Goal: Information Seeking & Learning: Learn about a topic

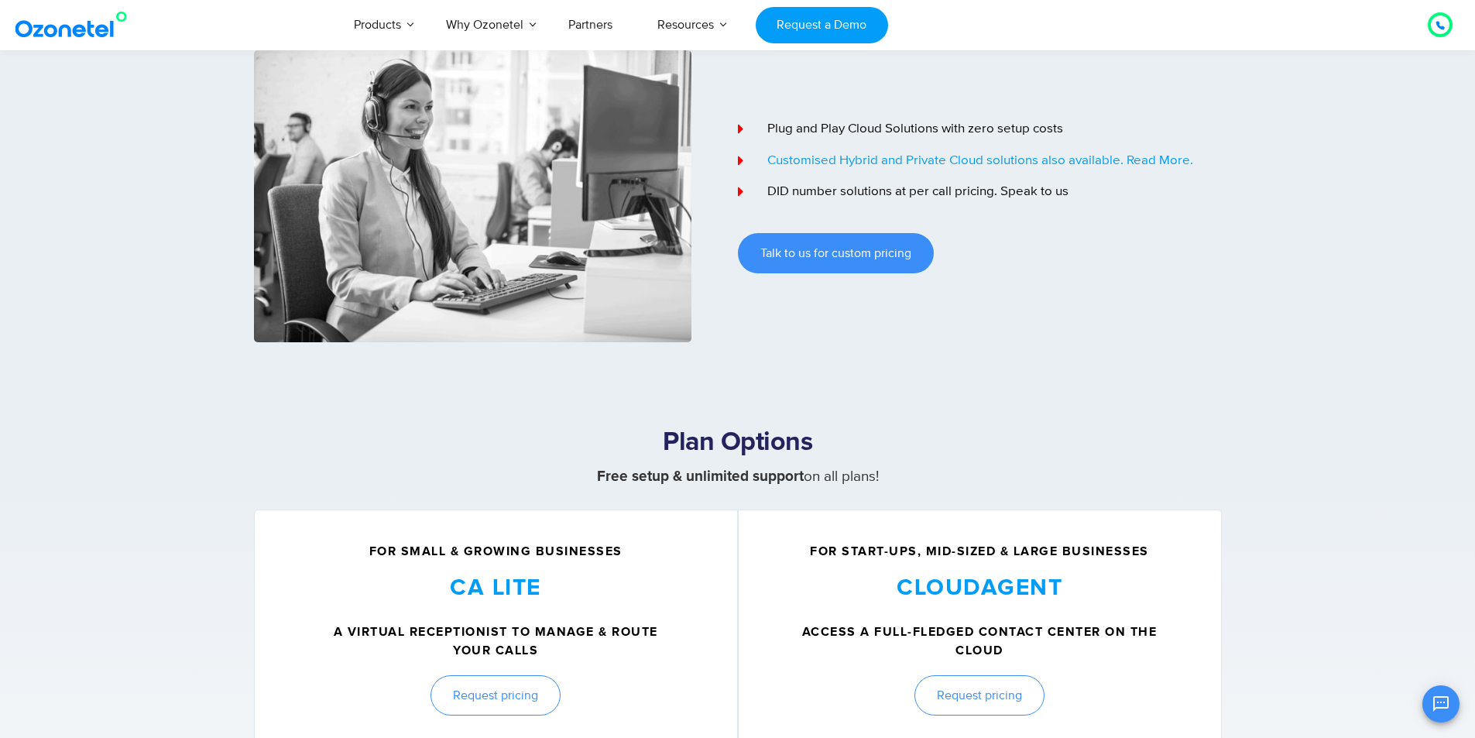
scroll to position [117, 0]
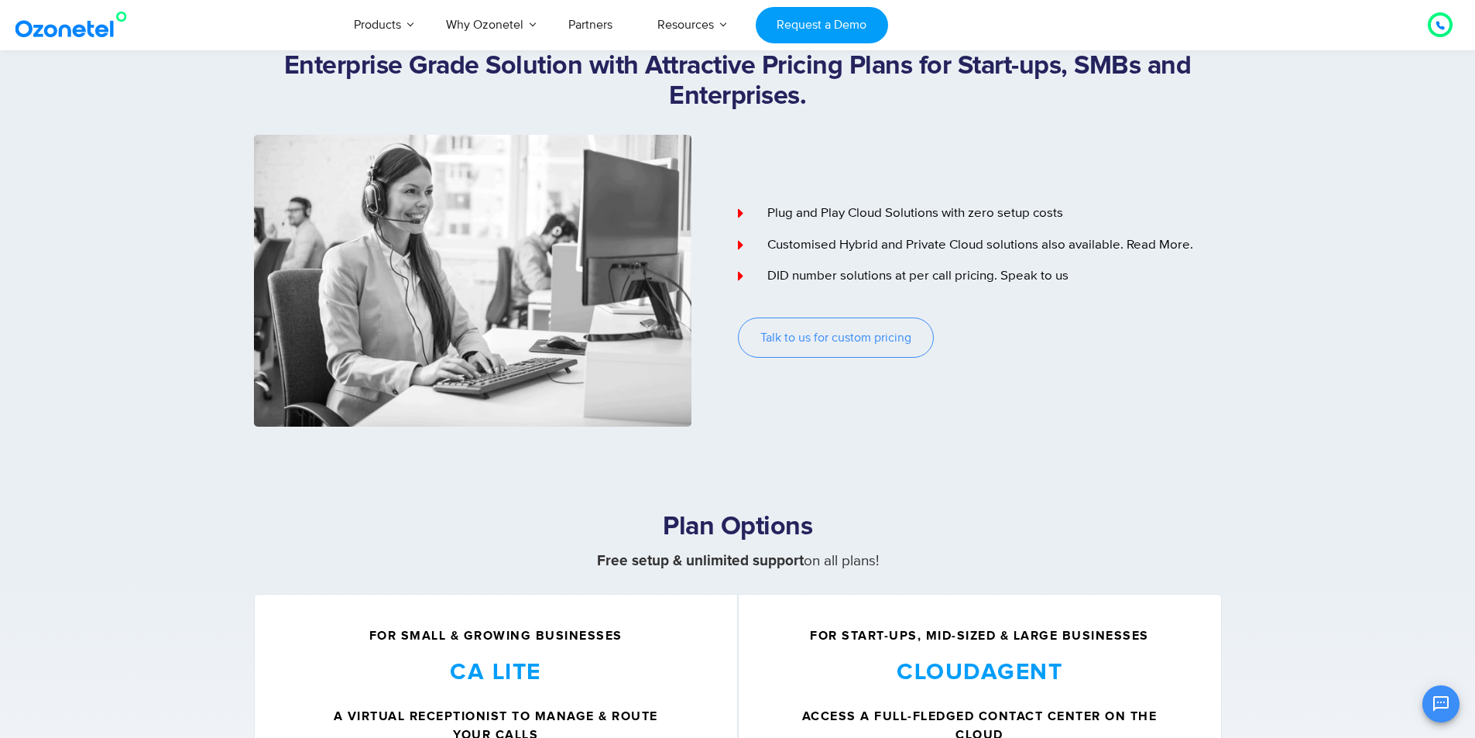
click at [835, 350] on link "Talk to us for custom pricing" at bounding box center [836, 337] width 196 height 40
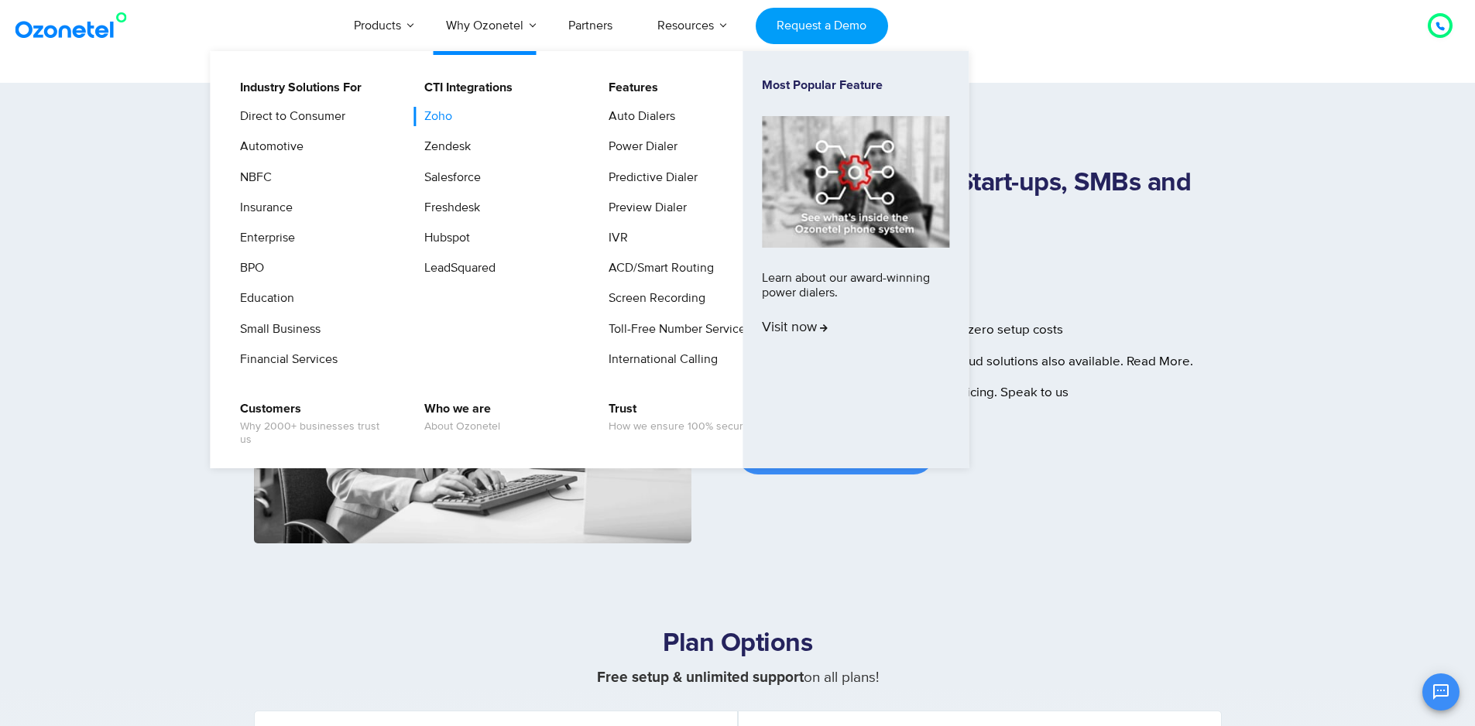
click at [441, 120] on link "Zoho" at bounding box center [434, 116] width 40 height 19
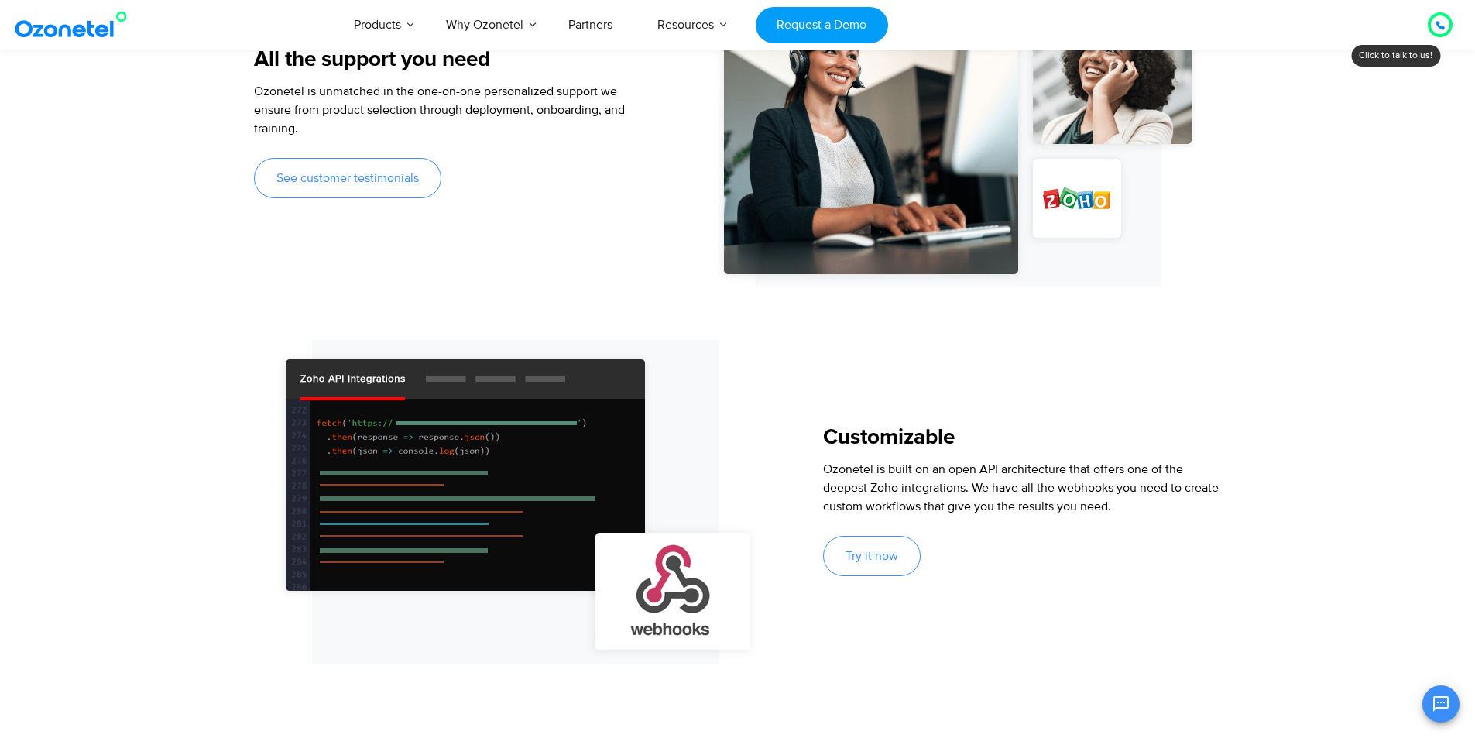
scroll to position [1447, 0]
